Goal: Task Accomplishment & Management: Use online tool/utility

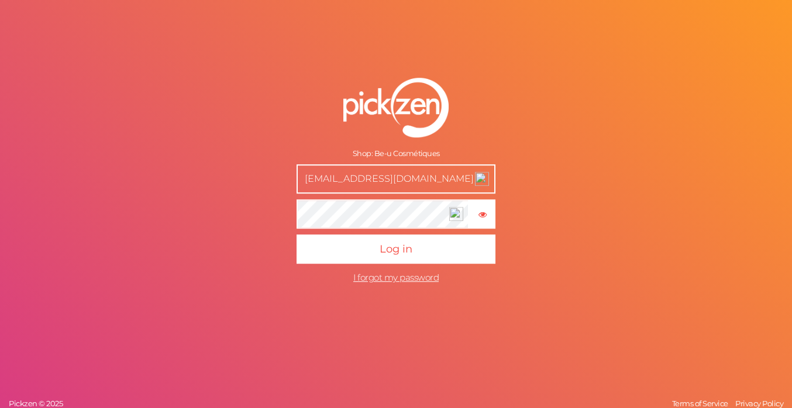
click at [407, 230] on p "Log in" at bounding box center [396, 246] width 199 height 35
drag, startPoint x: 340, startPoint y: 180, endPoint x: 273, endPoint y: 180, distance: 67.3
click at [274, 180] on form "Shop: Be-u Cosmétiques [EMAIL_ADDRESS][DOMAIN_NAME] × Show password Log in I fo…" at bounding box center [396, 183] width 293 height 259
drag, startPoint x: 340, startPoint y: 184, endPoint x: 293, endPoint y: 183, distance: 48.0
click at [293, 183] on form "Shop: Be-u Cosmétiques [EMAIL_ADDRESS][DOMAIN_NAME] × Show password Log in I fo…" at bounding box center [396, 183] width 293 height 259
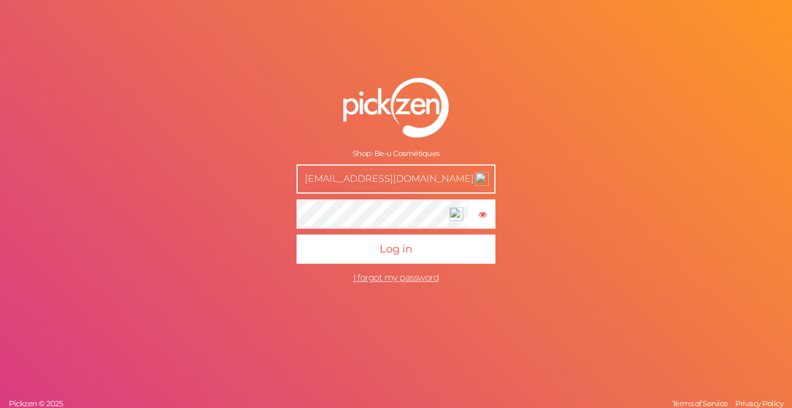
type input "[EMAIL_ADDRESS][DOMAIN_NAME]"
click at [494, 212] on button "× Show password" at bounding box center [482, 214] width 26 height 29
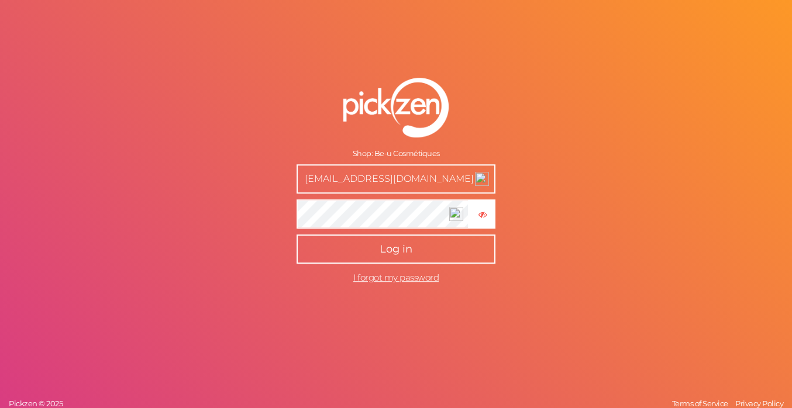
click at [442, 238] on button "Log in" at bounding box center [396, 249] width 199 height 29
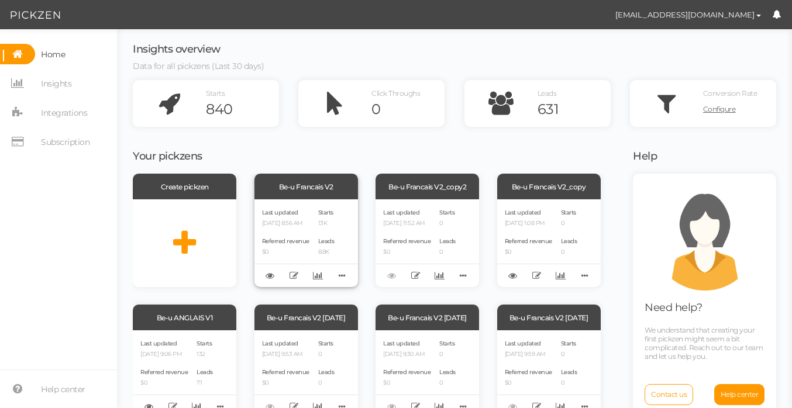
click at [291, 184] on div "Be-u Francais V2" at bounding box center [306, 187] width 104 height 26
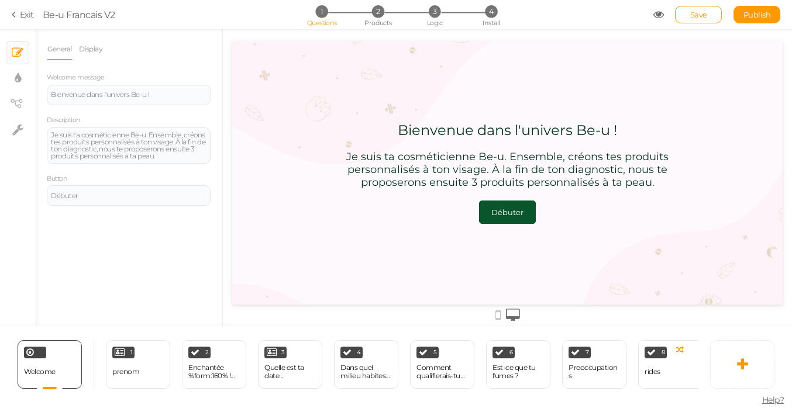
click at [27, 20] on link "Exit" at bounding box center [23, 15] width 22 height 12
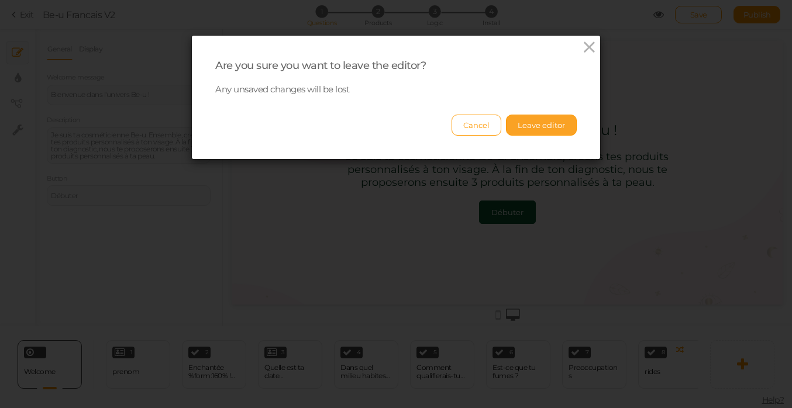
click at [558, 120] on button "Leave editor" at bounding box center [541, 125] width 71 height 21
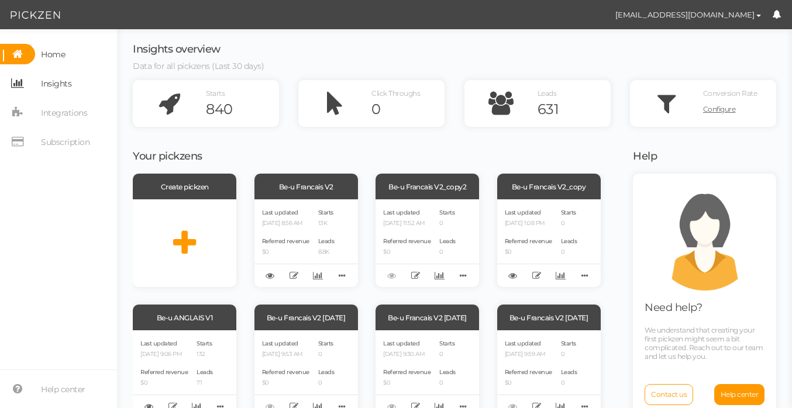
click at [51, 81] on span "Insights" at bounding box center [56, 83] width 30 height 19
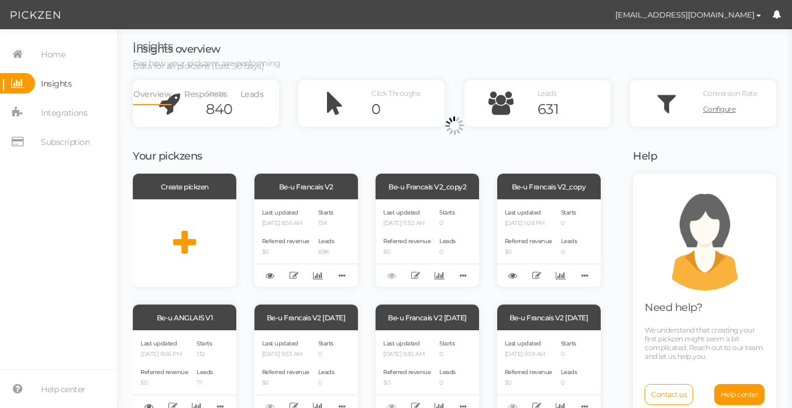
select select "13314"
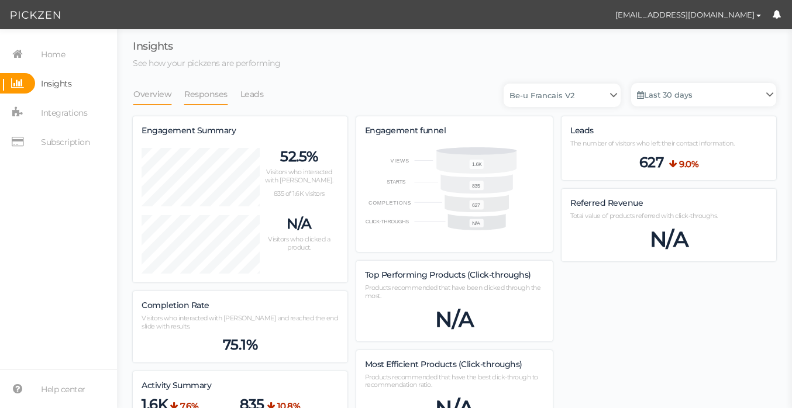
scroll to position [793, 643]
click at [240, 93] on link "Leads" at bounding box center [252, 94] width 25 height 22
select select "13314"
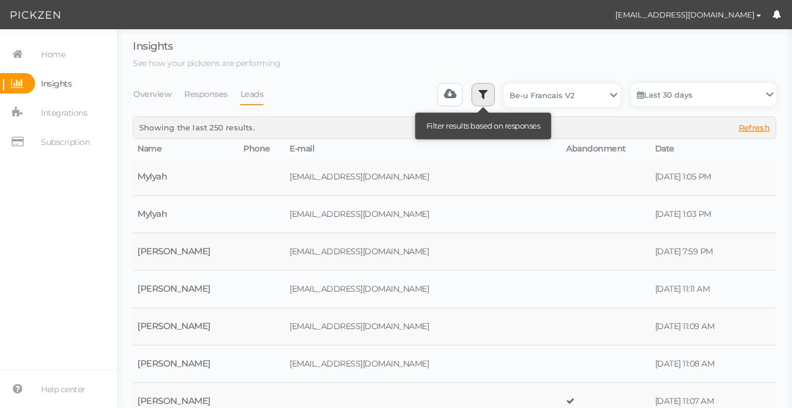
click at [479, 89] on icon at bounding box center [483, 94] width 9 height 12
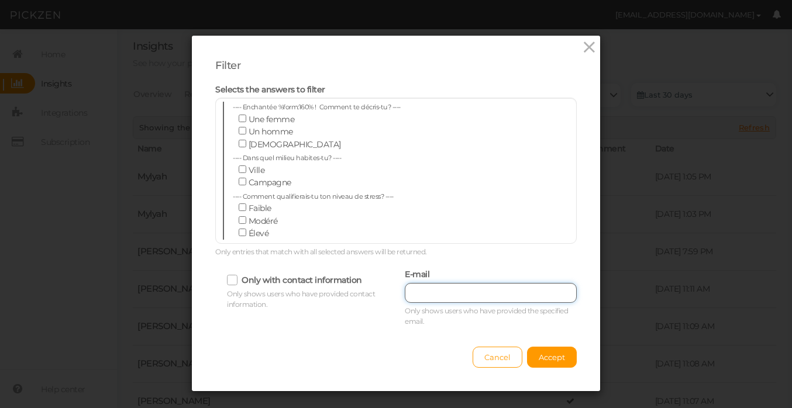
click at [444, 283] on input "text" at bounding box center [491, 293] width 172 height 20
type input "[PERSON_NAME].[PERSON_NAME]"
click at [538, 346] on div "Cancel Accept" at bounding box center [396, 352] width 362 height 32
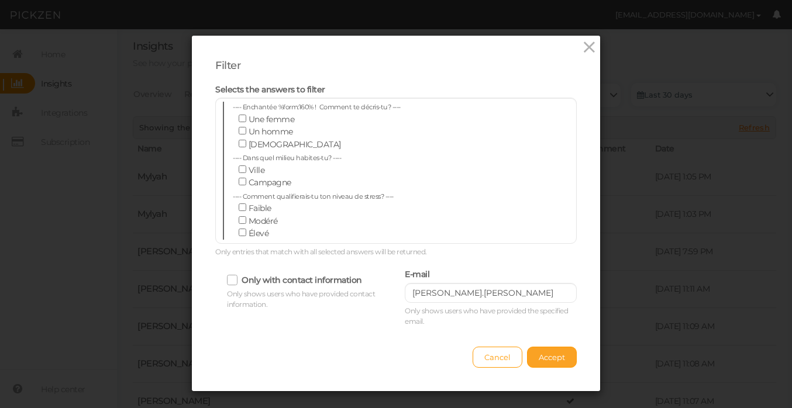
click at [539, 356] on span "Accept" at bounding box center [552, 357] width 26 height 9
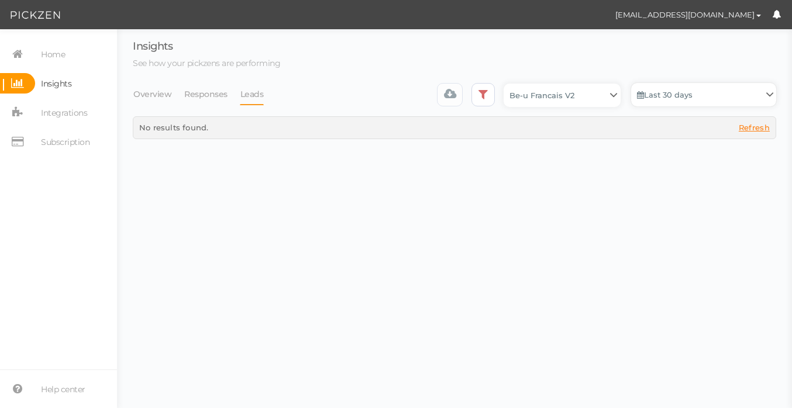
click at [696, 89] on link "Last 30 days" at bounding box center [703, 94] width 145 height 23
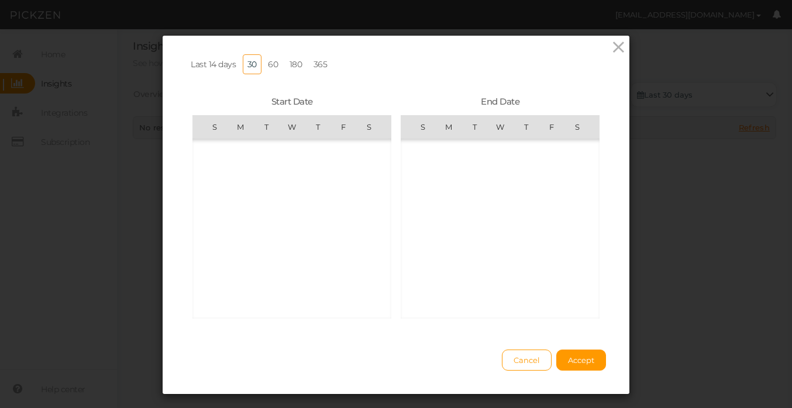
scroll to position [271006, 0]
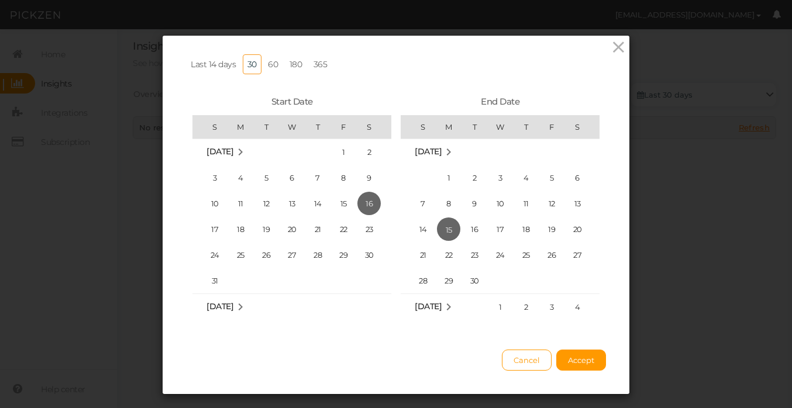
click at [294, 60] on link "180" at bounding box center [296, 64] width 22 height 20
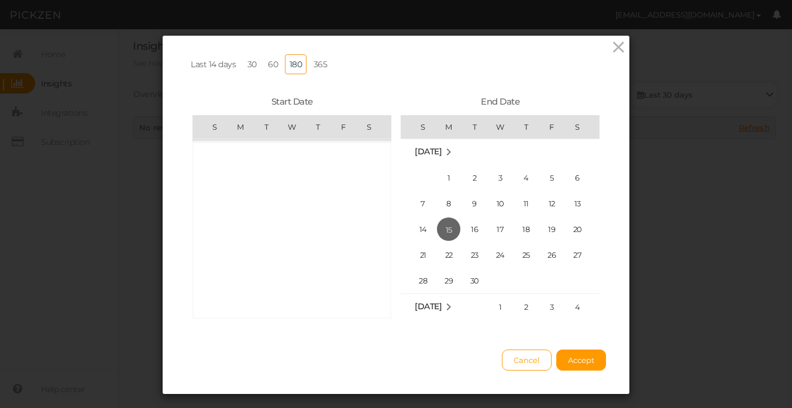
scroll to position [270076, 0]
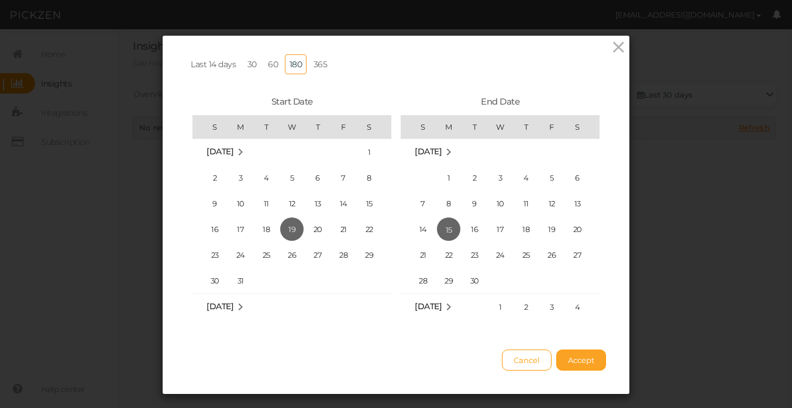
click at [579, 365] on span "Accept" at bounding box center [581, 360] width 26 height 9
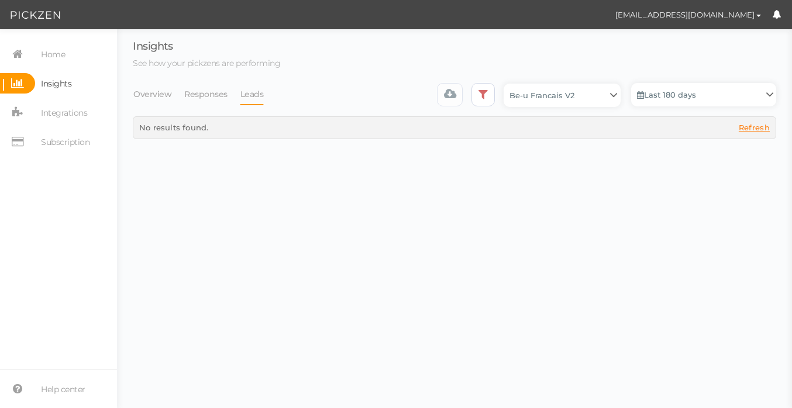
click at [469, 82] on div "Insights See how your pickzens are performing Overview Responses Leads Filter r…" at bounding box center [455, 90] width 644 height 98
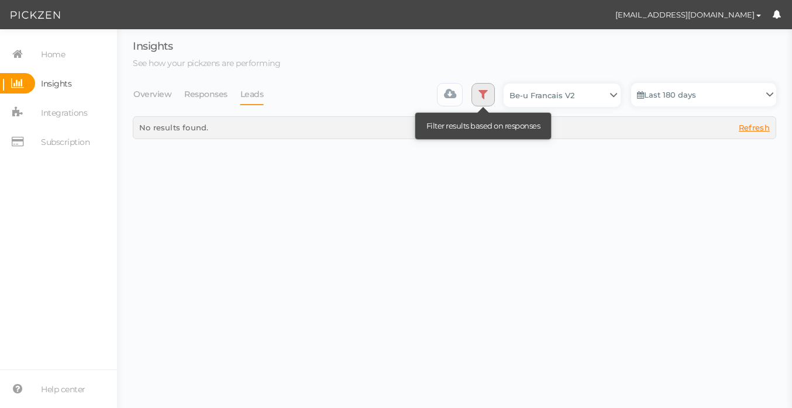
click at [479, 94] on icon at bounding box center [483, 94] width 9 height 12
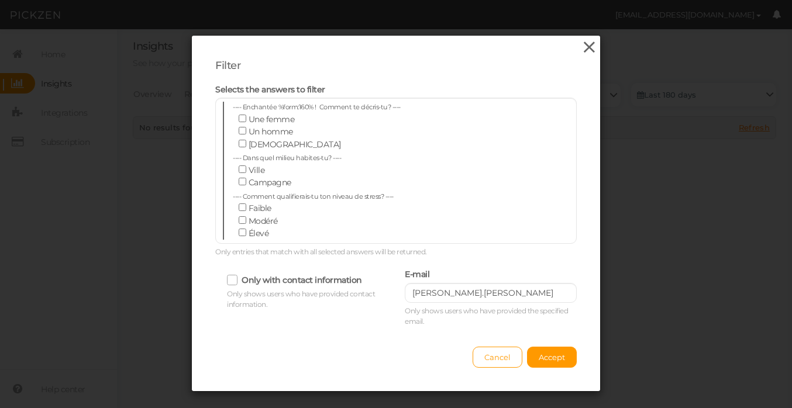
click at [589, 46] on icon at bounding box center [589, 48] width 17 height 18
